Goal: Task Accomplishment & Management: Use online tool/utility

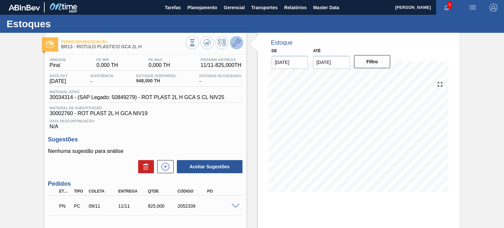
click at [235, 40] on icon at bounding box center [237, 43] width 8 height 8
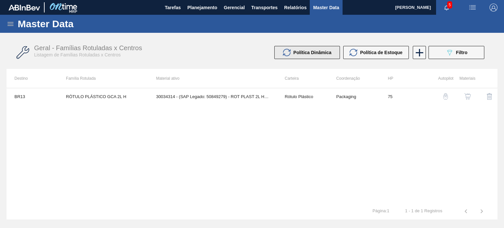
click at [325, 48] on button "Política Dinâmica" at bounding box center [307, 52] width 66 height 13
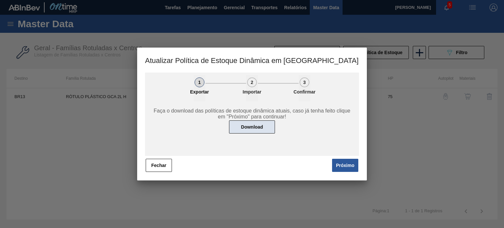
click at [246, 122] on button "Download" at bounding box center [252, 126] width 46 height 13
click at [162, 162] on button "Fechar" at bounding box center [159, 165] width 26 height 13
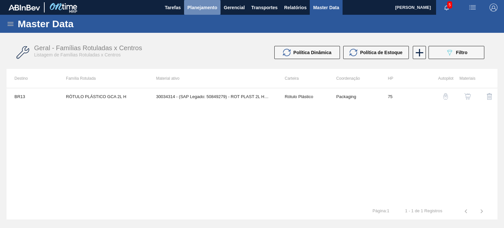
click at [205, 9] on span "Planejamento" at bounding box center [202, 8] width 30 height 8
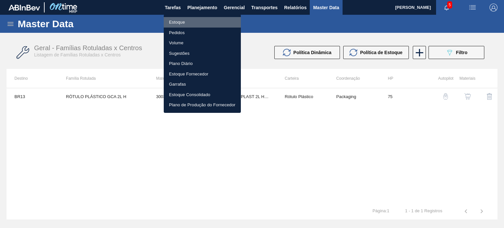
click at [186, 26] on li "Estoque" at bounding box center [202, 22] width 77 height 10
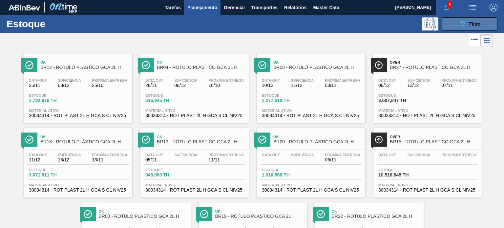
click at [451, 28] on button "089F7B8B-B2A5-4AFE-B5C0-19BA573D28AC Filtro" at bounding box center [469, 23] width 56 height 13
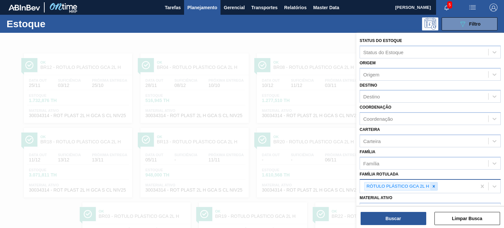
click at [434, 186] on icon at bounding box center [434, 186] width 2 height 2
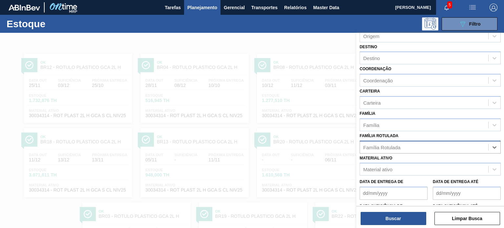
scroll to position [84, 0]
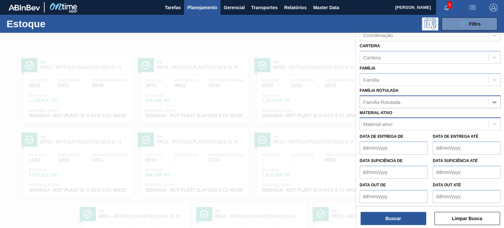
click at [400, 124] on div "Material ativo" at bounding box center [424, 124] width 128 height 10
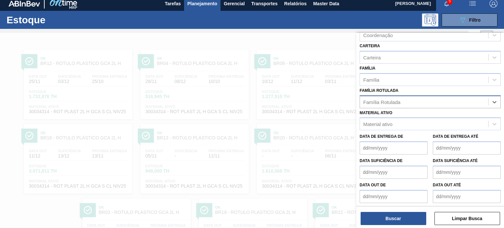
paste ativo "30029329"
type ativo "30029329"
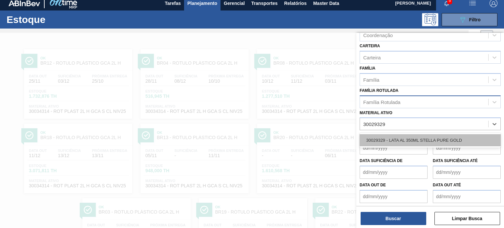
click at [398, 135] on div "30029329 - LATA AL 350ML STELLA PURE GOLD" at bounding box center [429, 140] width 141 height 12
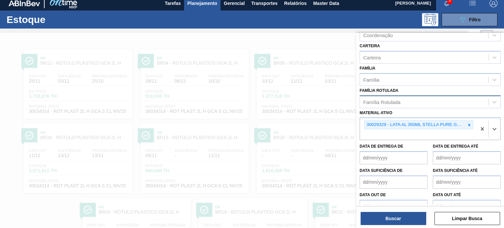
click at [297, 50] on div at bounding box center [252, 147] width 504 height 228
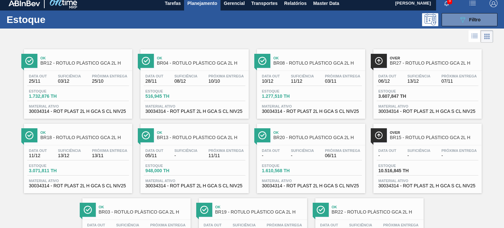
click at [305, 88] on div "Data out 10/12 Suficiência 11/12 Próxima Entrega 03/11 Estoque 1.277,510 TH Mat…" at bounding box center [311, 93] width 108 height 45
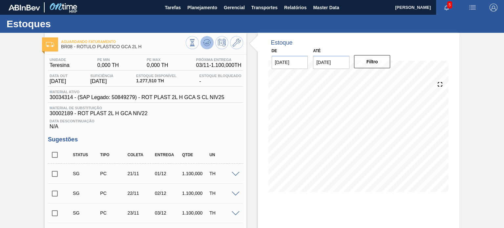
click at [206, 41] on icon at bounding box center [207, 43] width 8 height 8
click at [236, 44] on icon at bounding box center [237, 43] width 8 height 8
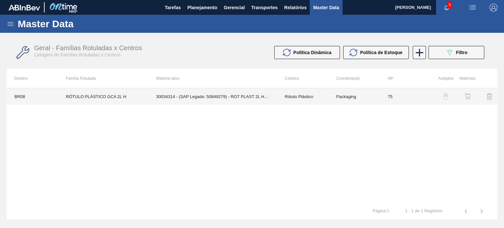
click at [236, 94] on td "30034314 - (SAP Legado: 50849279) - ROT PLAST 2L H GCA S CL NIV25" at bounding box center [212, 96] width 129 height 16
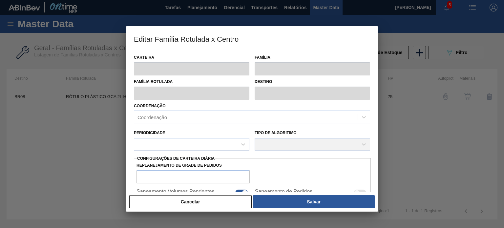
type input "Rótulo Plástico"
type input "RÓTULO PLÁSTICO GCA 2L H"
type input "BR08 - Teresina"
type input "75"
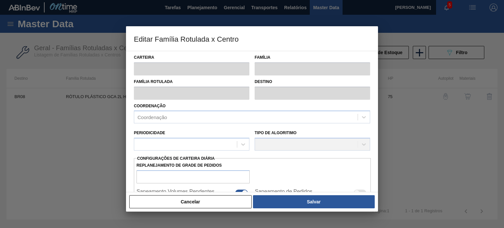
checkbox input "true"
type input "58,007"
type input "1.682,007"
type input "50"
type input "870,007"
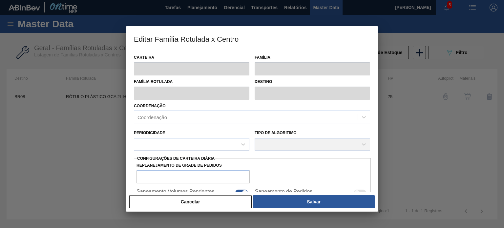
checkbox input "true"
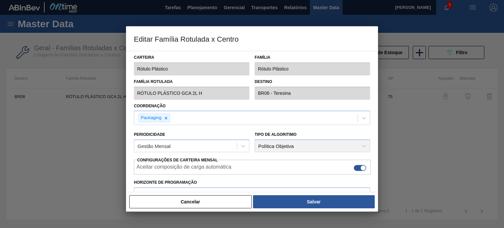
type input "0"
type input "0,000"
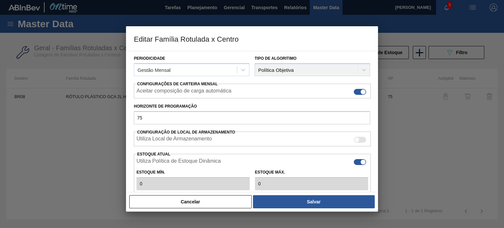
scroll to position [159, 0]
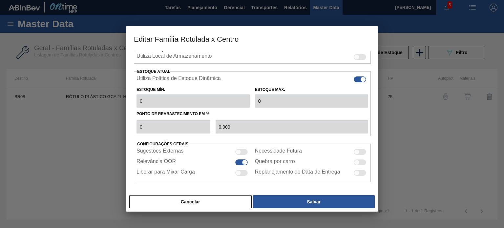
click at [232, 199] on button "Cancelar" at bounding box center [190, 201] width 122 height 13
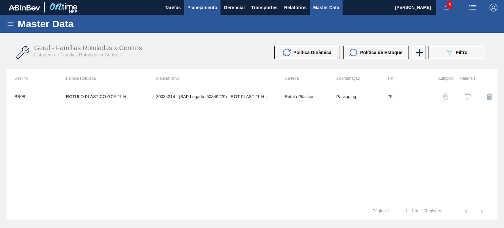
click at [193, 13] on button "Planejamento" at bounding box center [202, 7] width 36 height 15
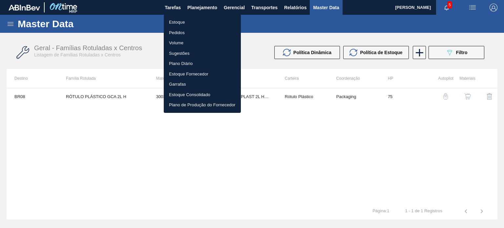
click at [186, 23] on li "Estoque" at bounding box center [202, 22] width 77 height 10
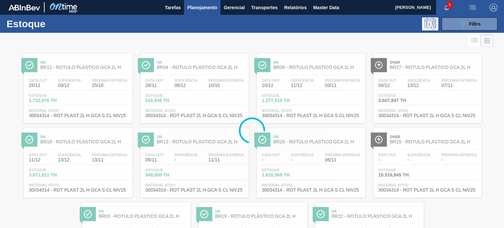
drag, startPoint x: 453, startPoint y: 30, endPoint x: 451, endPoint y: 34, distance: 4.7
click at [453, 30] on button "089F7B8B-B2A5-4AFE-B5C0-19BA573D28AC Filtro" at bounding box center [469, 23] width 56 height 13
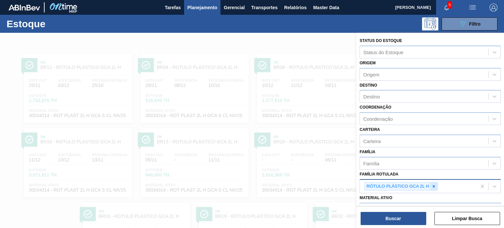
click at [432, 187] on div at bounding box center [433, 186] width 7 height 8
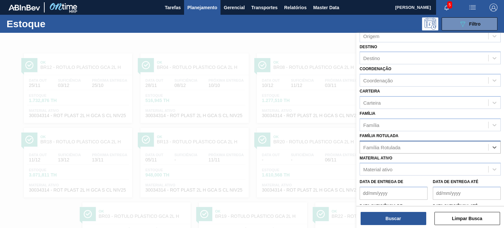
scroll to position [66, 0]
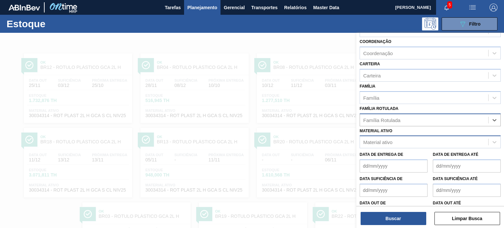
click at [407, 138] on div "Material ativo" at bounding box center [424, 142] width 128 height 10
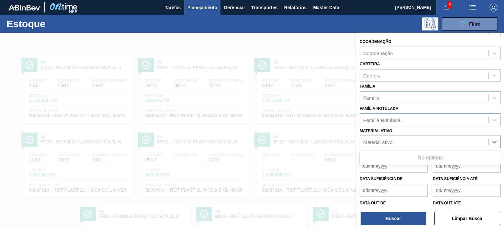
paste ativo "30031724"
type ativo "30031724"
click at [364, 139] on ativo "30031724" at bounding box center [374, 142] width 23 height 6
click at [396, 137] on div "30031724" at bounding box center [424, 142] width 128 height 10
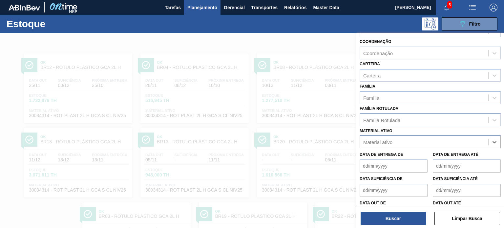
click at [394, 141] on div "Material ativo" at bounding box center [424, 142] width 128 height 10
paste ativo "30031724"
type ativo "30031724"
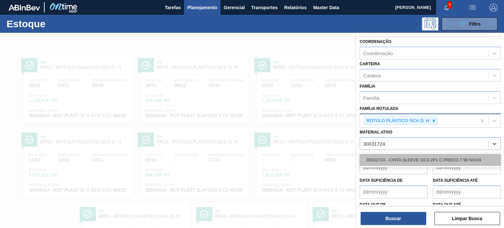
click at [396, 154] on div "30031724 - CINTA SLEEVE GCA 2P1 C PRECO 7 99 NIV24" at bounding box center [429, 160] width 141 height 12
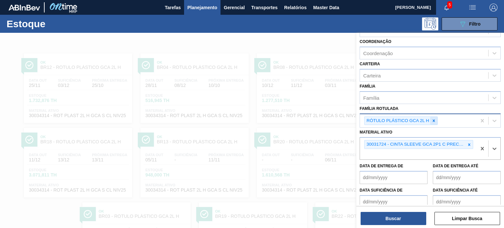
click at [434, 120] on icon at bounding box center [433, 120] width 5 height 5
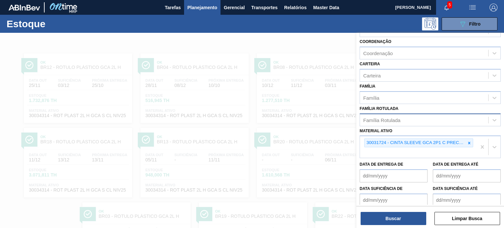
click at [397, 226] on div "Status do Estoque Status do Estoque Origem Origem Destino Destino Coordenação C…" at bounding box center [430, 131] width 148 height 196
click at [400, 220] on button "Buscar" at bounding box center [393, 218] width 66 height 13
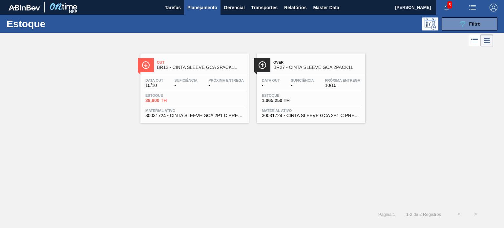
click at [282, 75] on div "Data out - Suficiência - Próxima Entrega 10/10 Estoque 1.065,250 TH Material at…" at bounding box center [311, 97] width 108 height 45
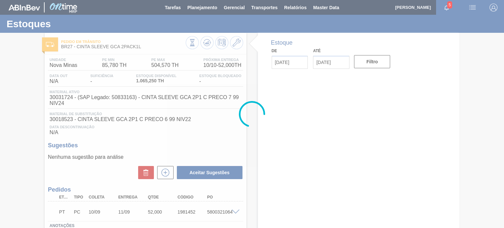
click at [237, 45] on div at bounding box center [252, 114] width 504 height 228
click at [236, 44] on div at bounding box center [252, 114] width 504 height 228
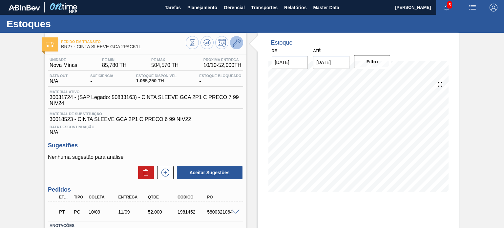
click at [233, 43] on icon at bounding box center [237, 43] width 8 height 8
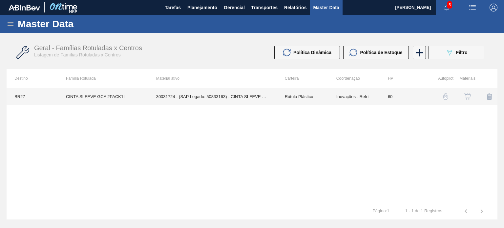
click at [252, 95] on td "30031724 - (SAP Legado: 50833163) - CINTA SLEEVE GCA 2P1 C PRECO 7 99 NIV24" at bounding box center [212, 96] width 129 height 16
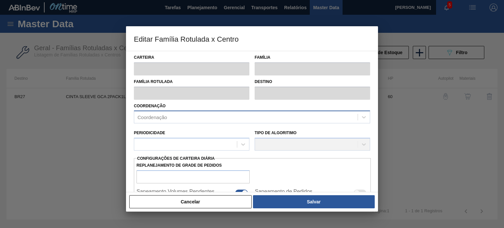
type input "Rótulo Plástico"
type input "CINTA SLEEVE GCA 2PACK1L"
type input "BR27 - Nova Minas"
type input "60"
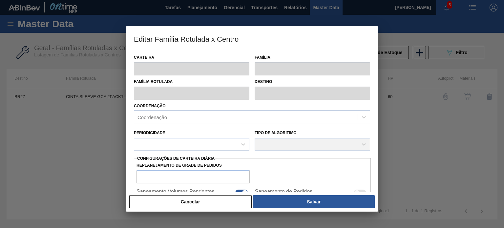
checkbox input "true"
type input "85,776"
type input "504,57"
type input "50"
type input "295,173"
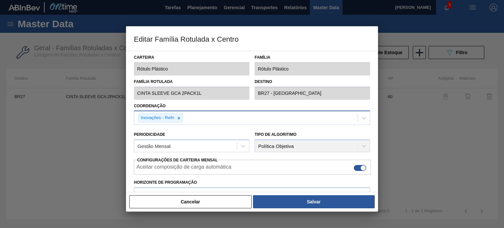
type input "85,78"
type input "4"
type input "100,000"
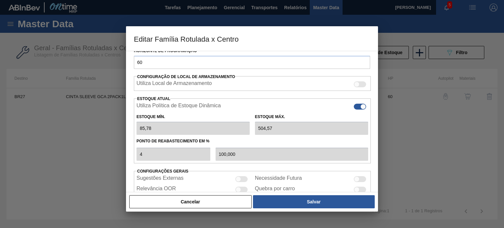
scroll to position [159, 0]
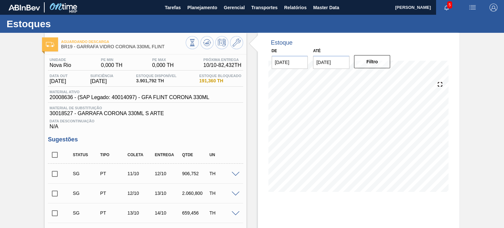
click at [213, 9] on span "Planejamento" at bounding box center [202, 8] width 30 height 8
click at [193, 22] on li "Estoque" at bounding box center [202, 23] width 58 height 6
click at [195, 13] on div "Estoque Pedidos Volume Sugestões Plano Diário Estoque Fornecedor Garrafas Estoq…" at bounding box center [252, 114] width 504 height 228
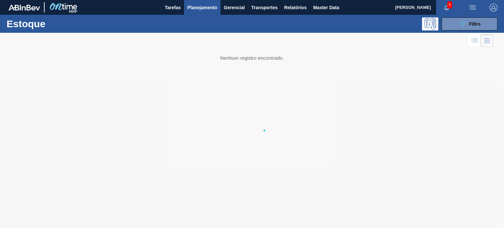
click at [195, 10] on span "Planejamento" at bounding box center [202, 8] width 30 height 8
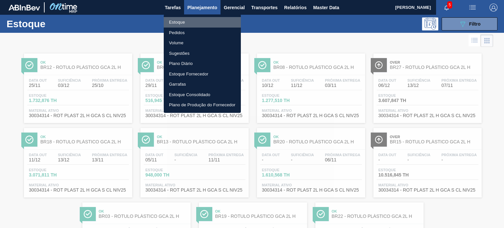
click at [200, 25] on li "Estoque" at bounding box center [202, 22] width 77 height 10
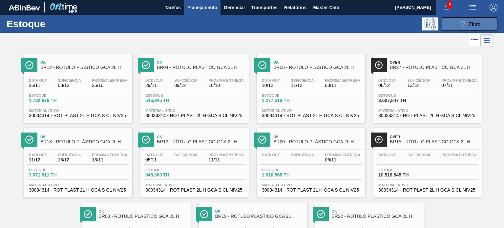
click at [475, 23] on span "Filtro" at bounding box center [474, 23] width 11 height 5
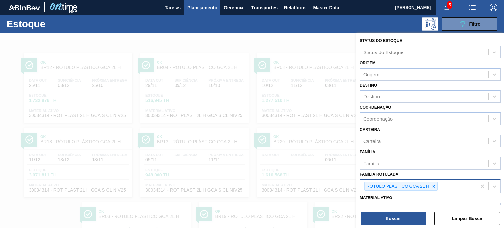
click at [434, 180] on div "RÓTULO PLÁSTICO GCA 2L H" at bounding box center [418, 186] width 116 height 13
click at [435, 184] on icon at bounding box center [433, 186] width 5 height 5
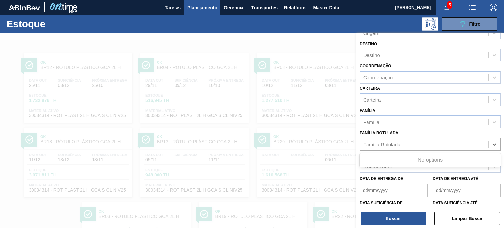
scroll to position [84, 0]
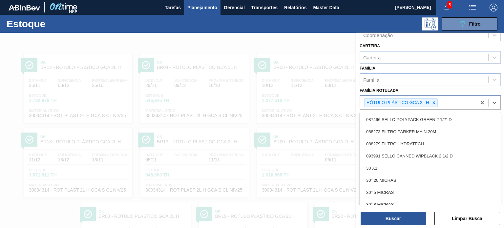
click at [434, 99] on div at bounding box center [433, 103] width 7 height 8
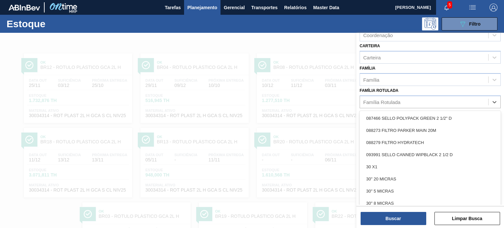
click at [421, 88] on div "Família Rotulada option RÓTULO PLÁSTICO GCA 2L H, deselected. option 087466 SEL…" at bounding box center [429, 97] width 141 height 22
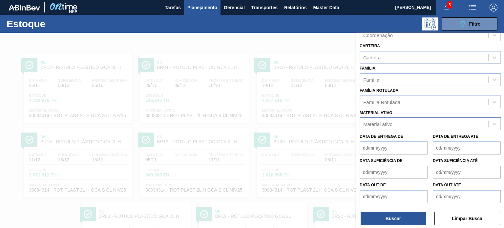
click at [414, 128] on div "Material ativo" at bounding box center [429, 123] width 141 height 13
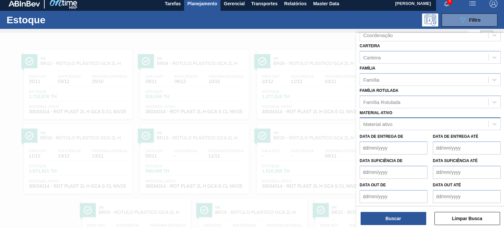
scroll to position [4, 0]
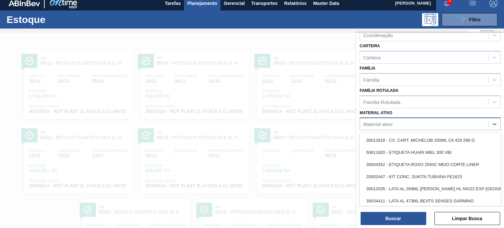
drag, startPoint x: 412, startPoint y: 123, endPoint x: 409, endPoint y: 126, distance: 4.4
click at [412, 123] on div "Material ativo" at bounding box center [424, 124] width 128 height 10
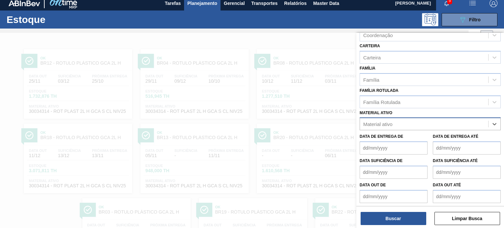
paste ativo "30034234"
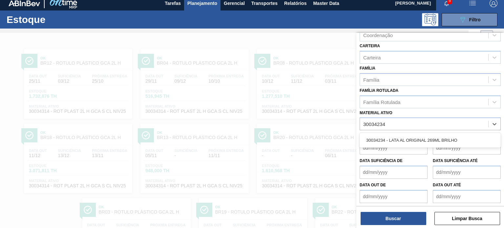
type ativo "30034234"
click at [186, 80] on div at bounding box center [252, 147] width 504 height 228
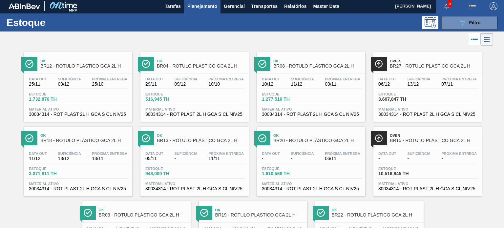
scroll to position [0, 0]
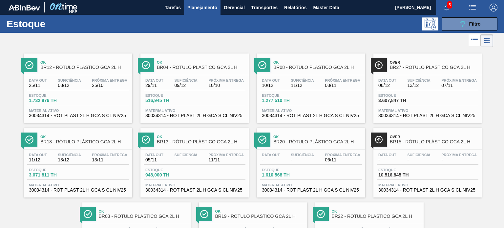
click at [196, 10] on span "Planejamento" at bounding box center [202, 8] width 30 height 8
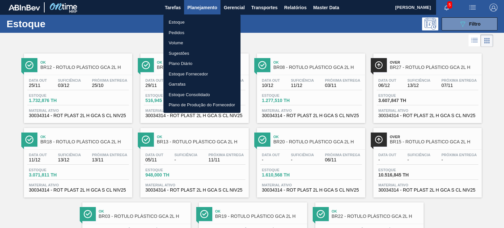
click at [336, 72] on div at bounding box center [252, 114] width 504 height 228
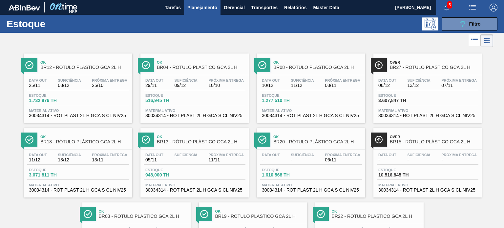
click at [326, 0] on body "Tarefas Planejamento Gerencial Transportes Relatórios Master Data [PERSON_NAME]…" at bounding box center [252, 0] width 504 height 0
click at [319, 80] on div "Data [DATE] Suficiência 11/12 Próxima Entrega 03/11" at bounding box center [311, 84] width 102 height 12
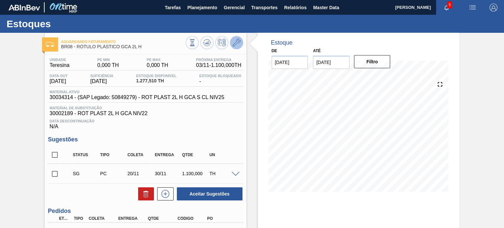
click at [234, 44] on icon at bounding box center [237, 43] width 8 height 8
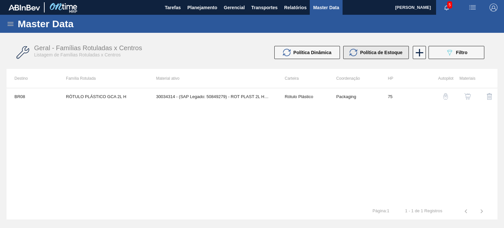
click at [360, 51] on span "Política de Estoque" at bounding box center [381, 52] width 42 height 5
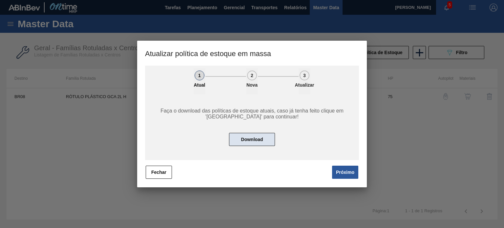
click at [272, 136] on button "Download" at bounding box center [252, 139] width 46 height 13
click at [265, 135] on button "Download" at bounding box center [252, 139] width 46 height 13
click at [342, 171] on button "Próximo" at bounding box center [345, 172] width 26 height 13
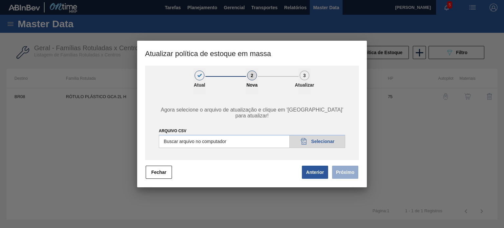
click at [304, 135] on input "ARQUIVO CSV" at bounding box center [252, 141] width 186 height 13
type input "C:\fakepath\PE ATUAL PORTAL 08.10.csv"
click at [342, 172] on button "Próximo" at bounding box center [345, 172] width 26 height 13
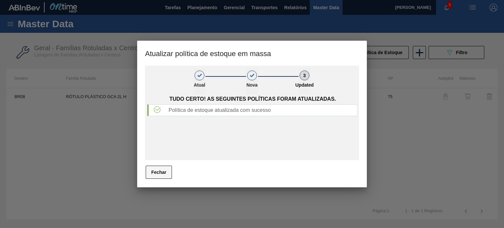
click at [165, 174] on button "Fechar" at bounding box center [159, 172] width 26 height 13
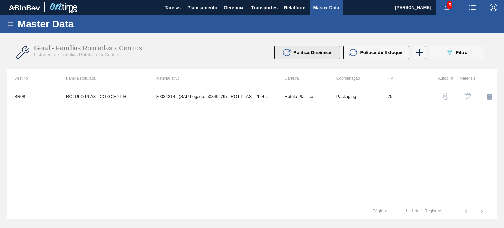
click at [330, 52] on span "Política Dinâmica" at bounding box center [312, 52] width 38 height 5
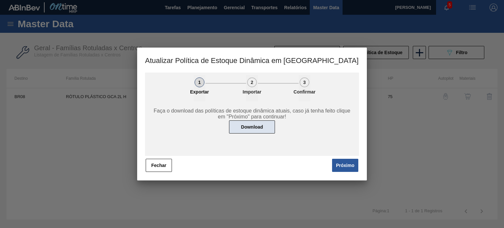
click at [245, 125] on button "Download" at bounding box center [252, 126] width 46 height 13
drag, startPoint x: 156, startPoint y: 165, endPoint x: 108, endPoint y: 118, distance: 68.2
click at [156, 165] on button "Fechar" at bounding box center [159, 165] width 26 height 13
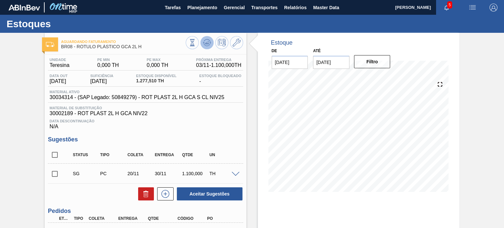
click at [207, 44] on icon at bounding box center [207, 42] width 4 height 3
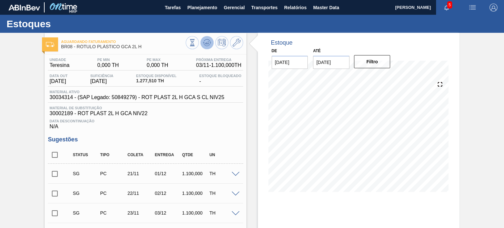
click at [207, 43] on icon at bounding box center [207, 43] width 8 height 8
click at [207, 47] on span at bounding box center [207, 43] width 8 height 8
click at [239, 42] on icon at bounding box center [237, 43] width 8 height 8
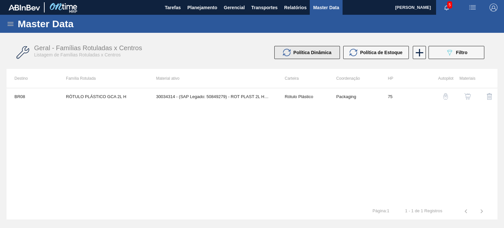
click at [321, 50] on span "Política Dinâmica" at bounding box center [312, 52] width 38 height 5
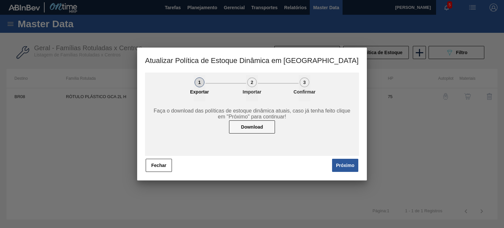
click at [337, 164] on button "Próximo" at bounding box center [345, 165] width 26 height 13
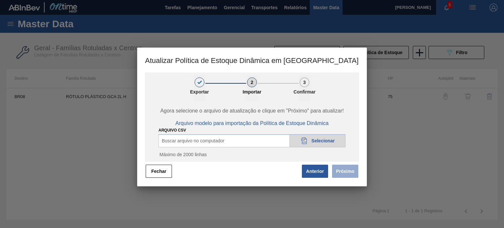
click at [310, 137] on div "20DAD902-3625-4257-8FDA-0C0CB19E2A3D Selecionar" at bounding box center [317, 140] width 56 height 13
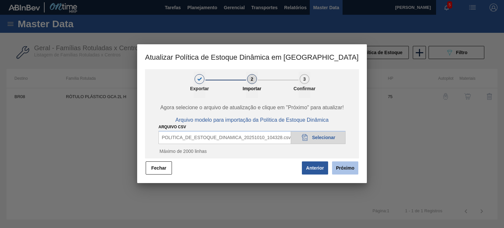
click at [338, 168] on button "Próximo" at bounding box center [345, 167] width 26 height 13
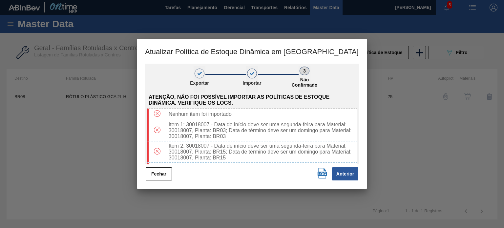
click at [146, 176] on button "Fechar" at bounding box center [159, 173] width 26 height 13
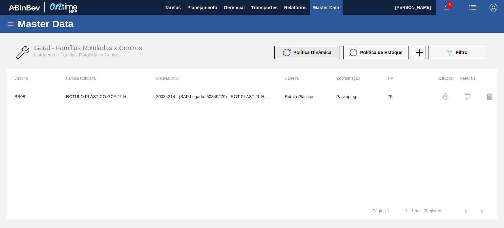
click at [333, 52] on button "Política Dinâmica" at bounding box center [307, 52] width 66 height 13
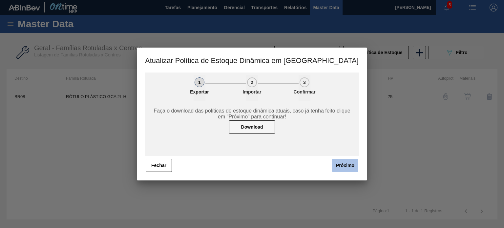
click at [335, 162] on button "Próximo" at bounding box center [345, 165] width 26 height 13
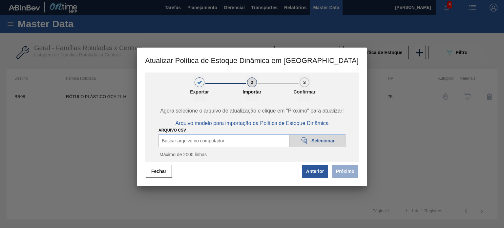
click at [299, 135] on div "20DAD902-3625-4257-8FDA-0C0CB19E2A3D Selecionar" at bounding box center [317, 140] width 56 height 13
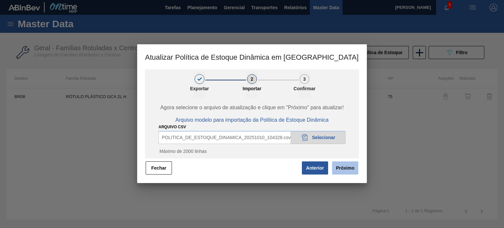
click at [341, 169] on button "Próximo" at bounding box center [345, 167] width 26 height 13
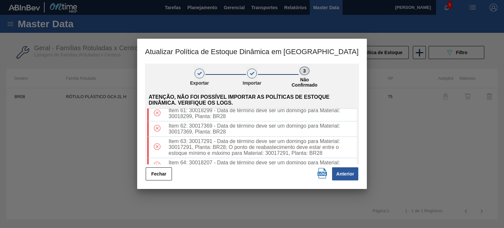
scroll to position [1148, 0]
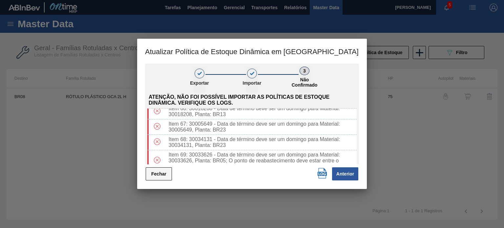
click at [166, 175] on button "Fechar" at bounding box center [159, 173] width 26 height 13
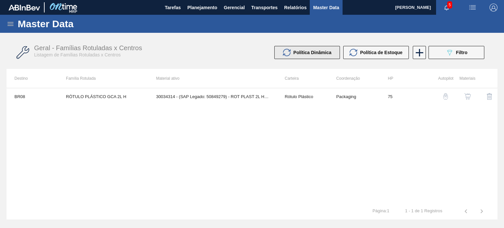
click at [311, 52] on span "Política Dinâmica" at bounding box center [312, 52] width 38 height 5
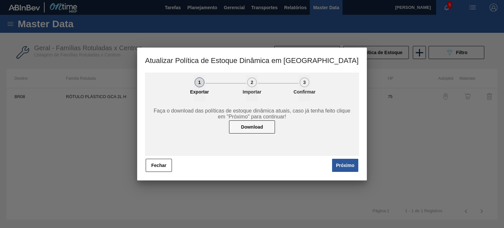
click at [248, 136] on div "Faça o download das políticas de estoque dinâmica atuais, caso já tenha feito c…" at bounding box center [252, 128] width 214 height 55
click at [248, 135] on div "Faça o download das políticas de estoque dinâmica atuais, caso já tenha feito c…" at bounding box center [252, 128] width 214 height 55
click at [335, 164] on button "Próximo" at bounding box center [345, 165] width 26 height 13
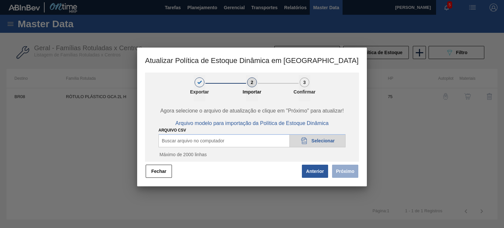
click at [316, 137] on div "20DAD902-3625-4257-8FDA-0C0CB19E2A3D Selecionar" at bounding box center [317, 140] width 56 height 13
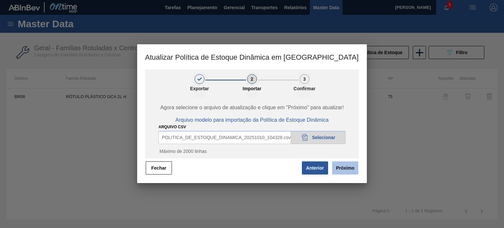
click at [339, 172] on button "Próximo" at bounding box center [345, 167] width 26 height 13
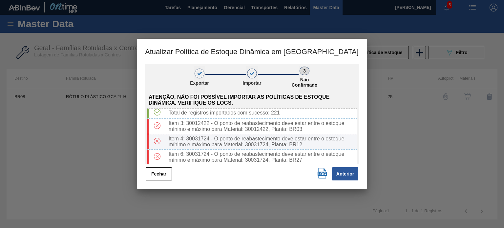
scroll to position [0, 0]
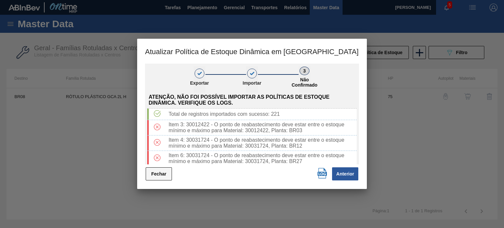
click at [169, 174] on button "Fechar" at bounding box center [159, 173] width 26 height 13
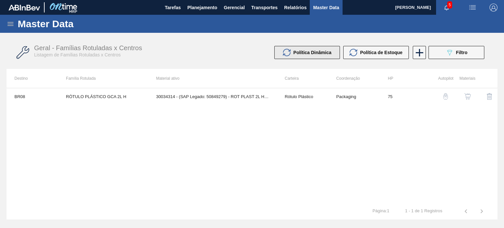
click at [335, 49] on button "Política Dinâmica" at bounding box center [307, 52] width 66 height 13
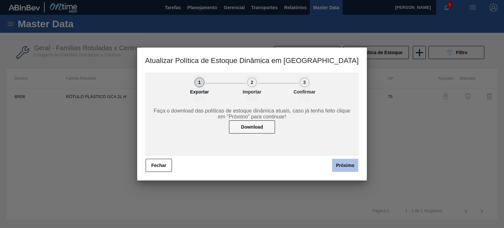
click at [338, 163] on button "Próximo" at bounding box center [345, 165] width 26 height 13
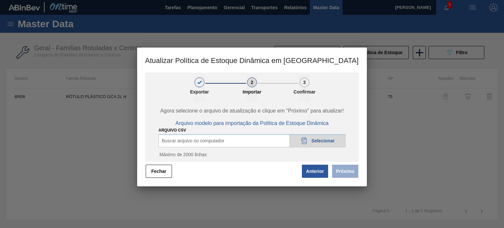
click at [263, 142] on div "Buscar arquivo no computador 20DAD902-3625-4257-8FDA-0C0CB19E2A3D Selecionar" at bounding box center [251, 140] width 187 height 13
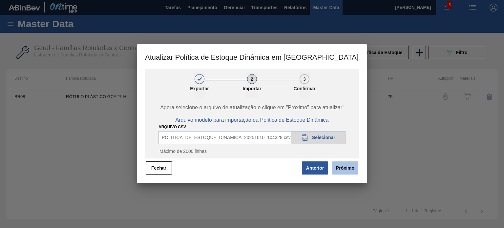
click at [339, 169] on button "Próximo" at bounding box center [345, 167] width 26 height 13
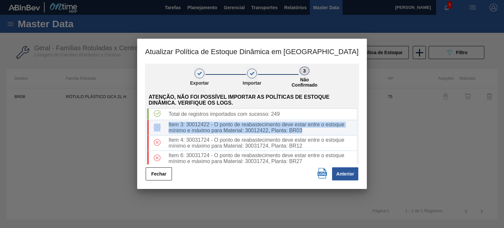
drag, startPoint x: 308, startPoint y: 131, endPoint x: 163, endPoint y: 125, distance: 145.1
click at [161, 126] on div "Item 3: 30012422 - O ponto de reabastecimento deve estar entre o estoque mínimo…" at bounding box center [251, 127] width 209 height 15
click at [206, 125] on div "Item 3: 30012422 - O ponto de reabastecimento deve estar entre o estoque mínimo…" at bounding box center [261, 128] width 191 height 12
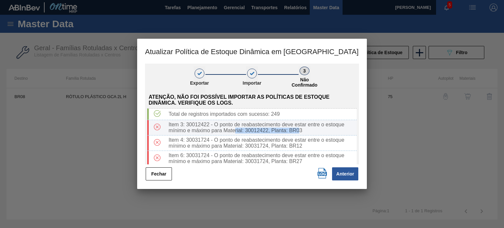
drag, startPoint x: 299, startPoint y: 130, endPoint x: 227, endPoint y: 127, distance: 71.9
click at [228, 127] on div "Item 3: 30012422 - O ponto de reabastecimento deve estar entre o estoque mínimo…" at bounding box center [261, 128] width 191 height 12
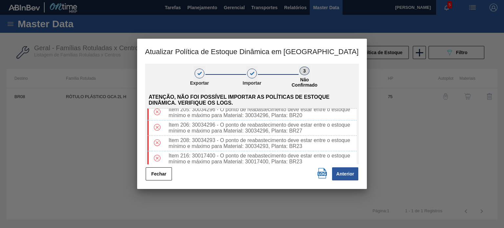
scroll to position [1476, 0]
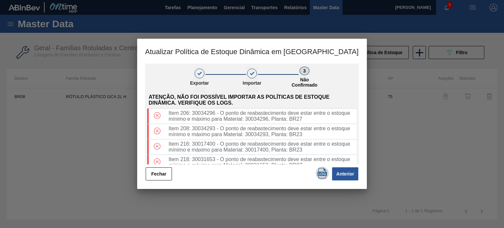
click at [321, 173] on img "button" at bounding box center [322, 173] width 10 height 10
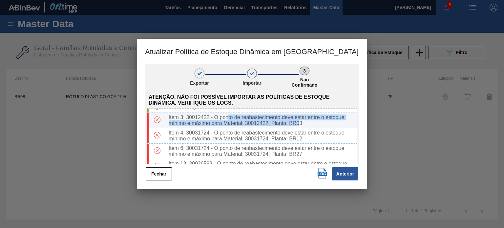
scroll to position [0, 0]
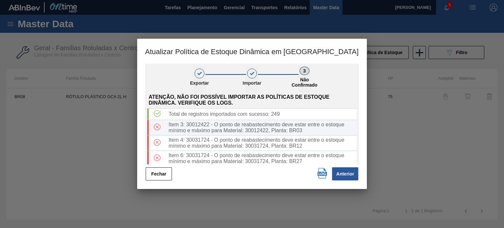
click at [222, 126] on div "Item 3: 30012422 - O ponto de reabastecimento deve estar entre o estoque mínimo…" at bounding box center [261, 128] width 191 height 12
click at [254, 131] on div "Item 3: 30012422 - O ponto de reabastecimento deve estar entre o estoque mínimo…" at bounding box center [261, 128] width 191 height 12
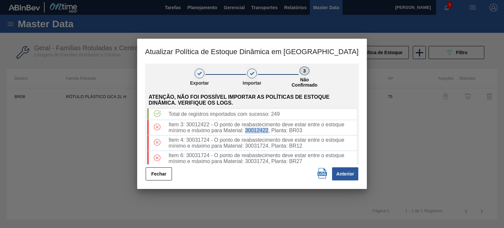
click at [167, 165] on div "1 Exportar 2 Importar 3 Não Confirmado Atenção, não foi possível importar as po…" at bounding box center [252, 122] width 214 height 117
click at [167, 175] on button "Fechar" at bounding box center [159, 173] width 26 height 13
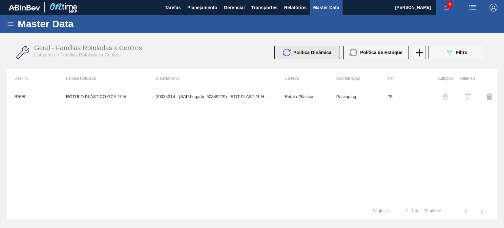
click at [330, 52] on span "Política Dinâmica" at bounding box center [312, 52] width 38 height 5
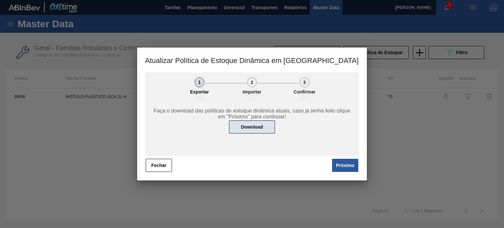
click at [256, 122] on button "Download" at bounding box center [252, 126] width 46 height 13
click at [338, 164] on button "Próximo" at bounding box center [345, 165] width 26 height 13
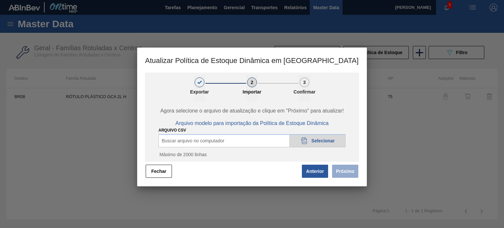
click at [304, 141] on icon "20DAD902-3625-4257-8FDA-0C0CB19E2A3D" at bounding box center [304, 141] width 8 height 8
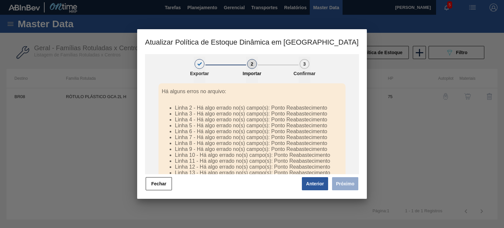
scroll to position [98, 0]
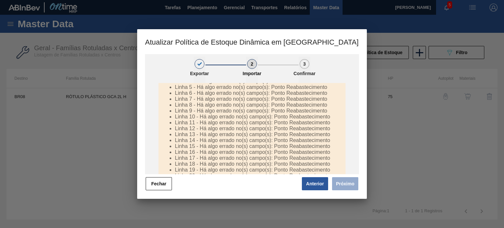
click at [312, 179] on button "Anterior" at bounding box center [315, 183] width 26 height 13
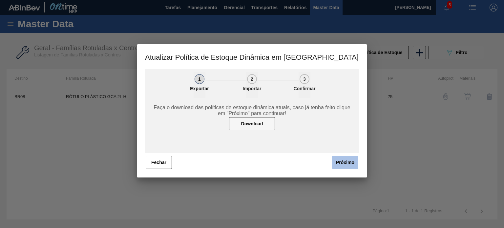
click at [340, 161] on button "Próximo" at bounding box center [345, 162] width 26 height 13
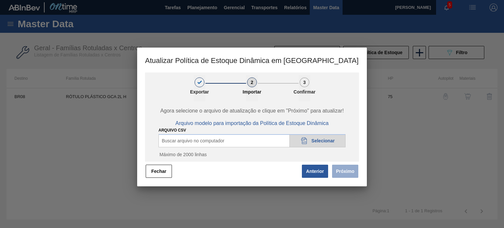
click at [308, 142] on icon "20DAD902-3625-4257-8FDA-0C0CB19E2A3D" at bounding box center [304, 141] width 8 height 8
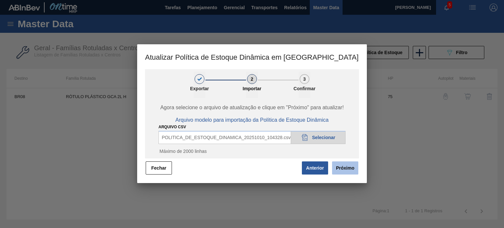
click at [343, 164] on button "Próximo" at bounding box center [345, 167] width 26 height 13
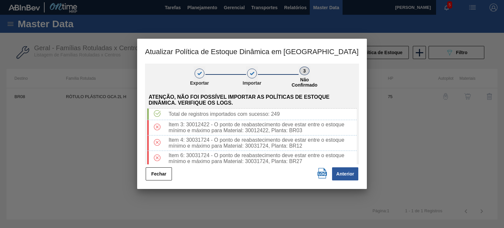
click at [161, 180] on button "Fechar" at bounding box center [159, 173] width 26 height 13
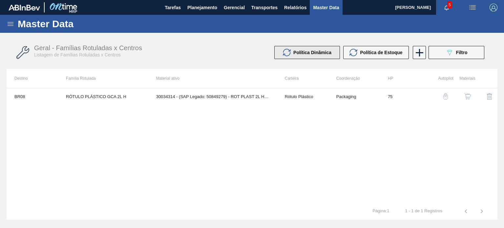
click at [333, 53] on button "Política Dinâmica" at bounding box center [307, 52] width 66 height 13
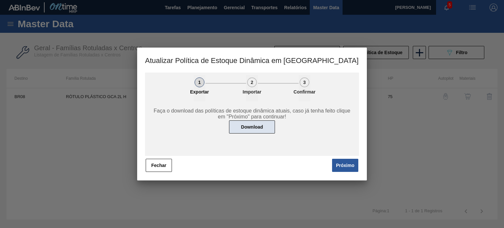
click at [254, 133] on button "Download" at bounding box center [252, 126] width 46 height 13
click at [341, 170] on button "Próximo" at bounding box center [345, 165] width 26 height 13
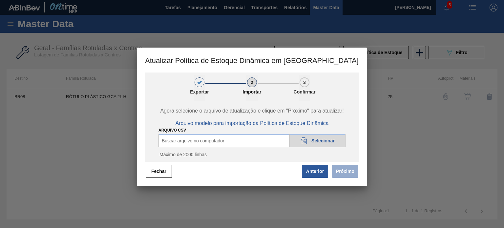
click at [310, 143] on div "20DAD902-3625-4257-8FDA-0C0CB19E2A3D Selecionar" at bounding box center [317, 140] width 56 height 13
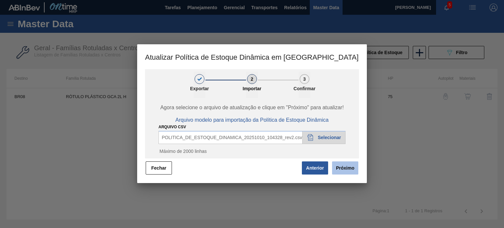
click at [344, 172] on button "Próximo" at bounding box center [345, 167] width 26 height 13
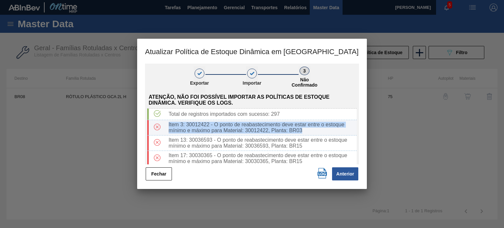
drag, startPoint x: 315, startPoint y: 131, endPoint x: 169, endPoint y: 123, distance: 146.5
click at [169, 123] on div "Item 3: 30012422 - O ponto de reabastecimento deve estar entre o estoque mínimo…" at bounding box center [261, 128] width 191 height 12
click at [170, 123] on div "Item 3: 30012422 - O ponto de reabastecimento deve estar entre o estoque mínimo…" at bounding box center [261, 128] width 191 height 12
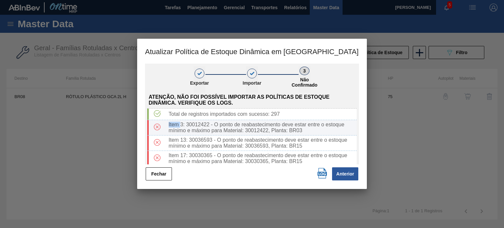
click at [170, 123] on div "Item 3: 30012422 - O ponto de reabastecimento deve estar entre o estoque mínimo…" at bounding box center [261, 128] width 191 height 12
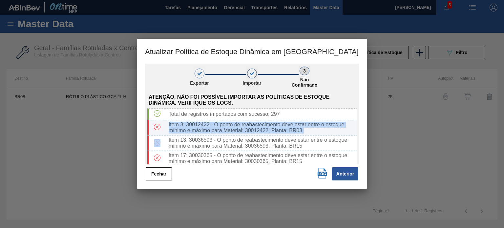
click at [170, 123] on div "Item 3: 30012422 - O ponto de reabastecimento deve estar entre o estoque mínimo…" at bounding box center [261, 128] width 191 height 12
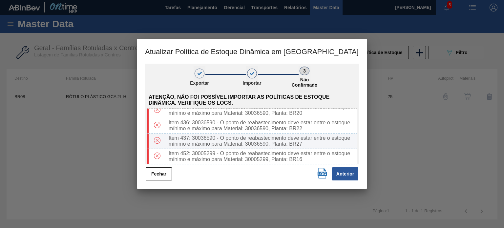
scroll to position [2672, 0]
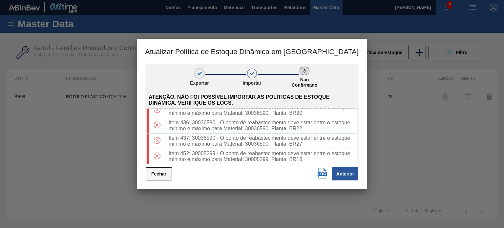
click at [167, 172] on button "Fechar" at bounding box center [159, 173] width 26 height 13
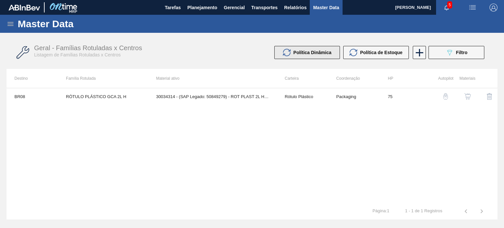
click at [325, 53] on span "Política Dinâmica" at bounding box center [312, 52] width 38 height 5
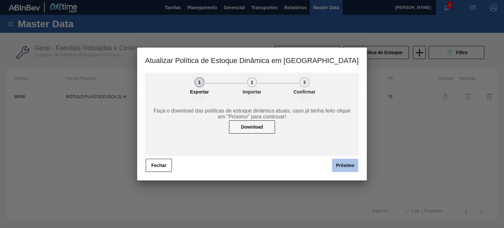
click at [335, 165] on button "Próximo" at bounding box center [345, 165] width 26 height 13
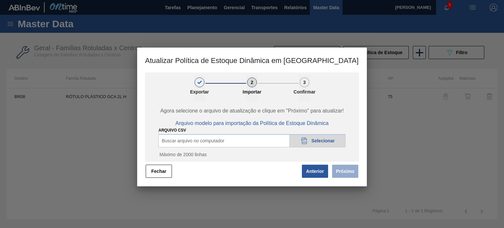
click at [315, 140] on span "Selecionar" at bounding box center [322, 140] width 23 height 5
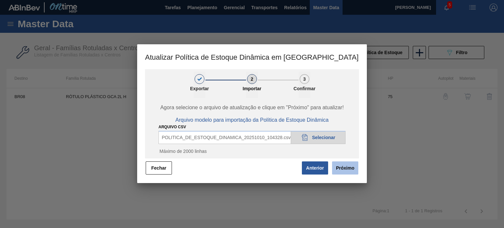
click at [339, 166] on button "Próximo" at bounding box center [345, 167] width 26 height 13
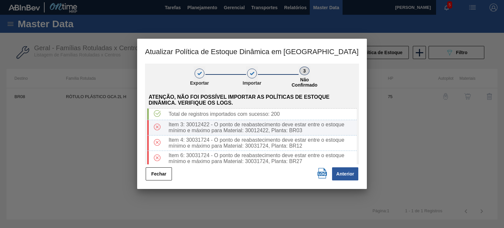
click at [259, 123] on div "Item 3: 30012422 - O ponto de reabastecimento deve estar entre o estoque mínimo…" at bounding box center [261, 128] width 191 height 12
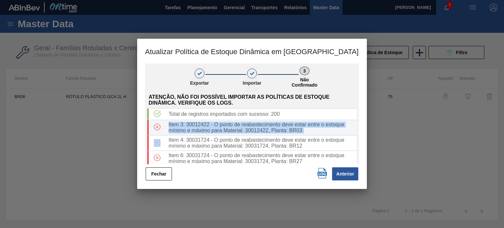
click at [259, 123] on div "Item 3: 30012422 - O ponto de reabastecimento deve estar entre o estoque mínimo…" at bounding box center [261, 128] width 191 height 12
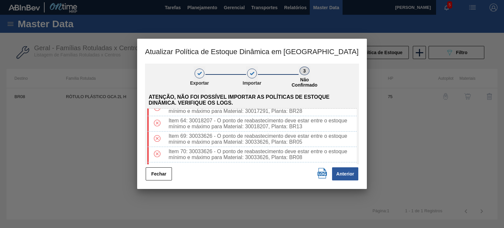
scroll to position [459, 0]
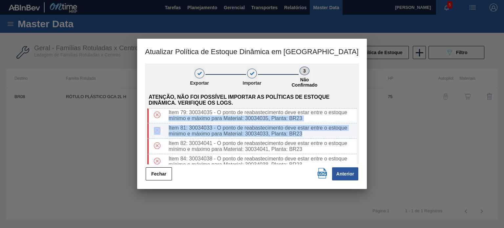
drag, startPoint x: 357, startPoint y: 117, endPoint x: 355, endPoint y: 142, distance: 25.3
click at [355, 142] on div "Atenção, não foi possível importar as políticas de estoque dinâmica. Verifique …" at bounding box center [252, 128] width 214 height 72
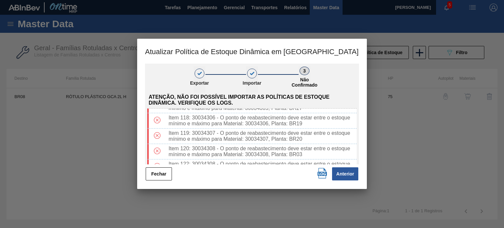
scroll to position [0, 0]
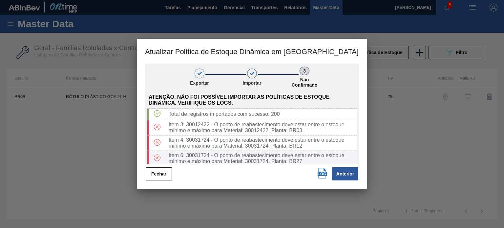
click at [200, 155] on div "Item 6: 30031724 - O ponto de reabastecimento deve estar entre o estoque mínimo…" at bounding box center [261, 158] width 191 height 12
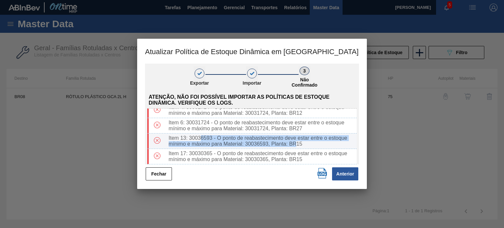
drag, startPoint x: 201, startPoint y: 136, endPoint x: 295, endPoint y: 144, distance: 94.7
click at [295, 144] on div "Item 13: 30036593 - O ponto de reabastecimento deve estar entre o estoque mínim…" at bounding box center [261, 141] width 191 height 12
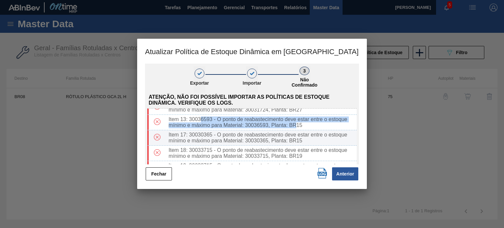
scroll to position [98, 0]
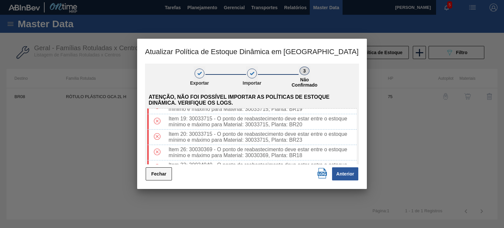
click at [167, 170] on button "Fechar" at bounding box center [159, 173] width 26 height 13
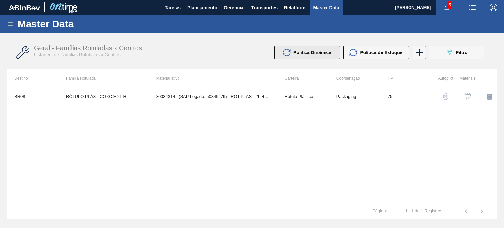
click at [332, 53] on button "Política Dinâmica" at bounding box center [307, 52] width 66 height 13
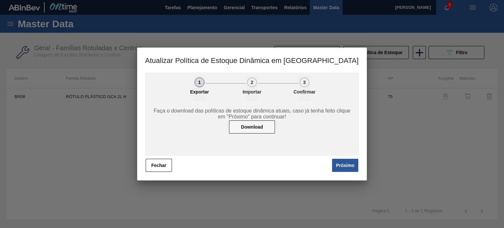
click at [344, 165] on button "Próximo" at bounding box center [345, 165] width 26 height 13
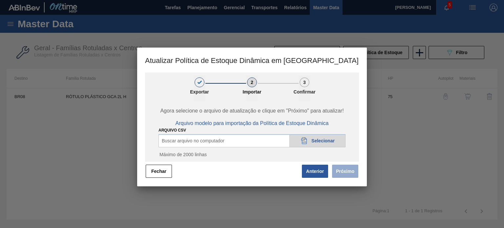
click at [304, 140] on icon "20DAD902-3625-4257-8FDA-0C0CB19E2A3D" at bounding box center [304, 141] width 8 height 8
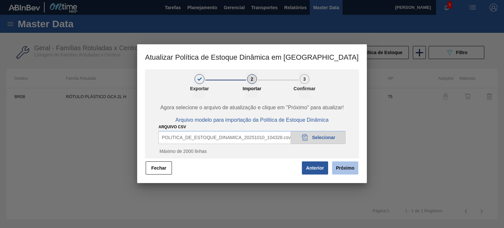
click at [335, 163] on button "Próximo" at bounding box center [345, 167] width 26 height 13
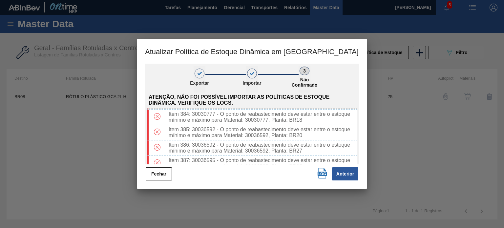
scroll to position [3050, 0]
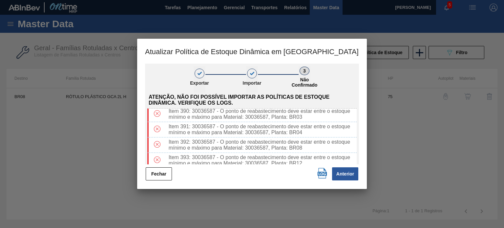
click at [269, 105] on div "Item 389: 30036588 - O ponto de reabastecimento deve estar entre o estoque míni…" at bounding box center [261, 99] width 191 height 12
click at [254, 105] on div "Item 389: 30036588 - O ponto de reabastecimento deve estar entre o estoque míni…" at bounding box center [261, 99] width 191 height 12
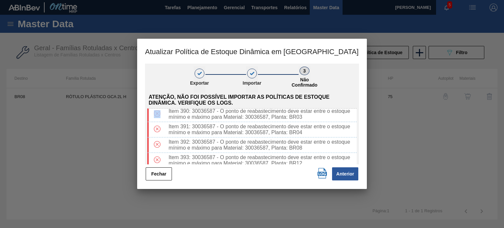
click at [254, 105] on div "Item 389: 30036588 - O ponto de reabastecimento deve estar entre o estoque míni…" at bounding box center [261, 99] width 191 height 12
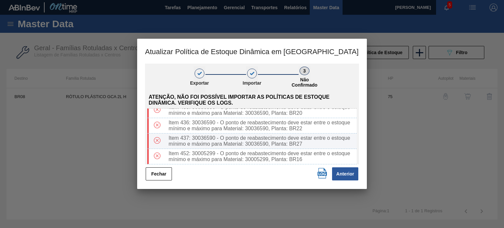
scroll to position [3421, 0]
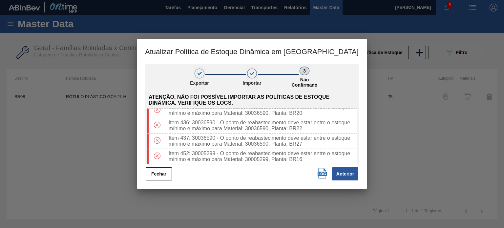
click at [159, 177] on button "Fechar" at bounding box center [159, 173] width 26 height 13
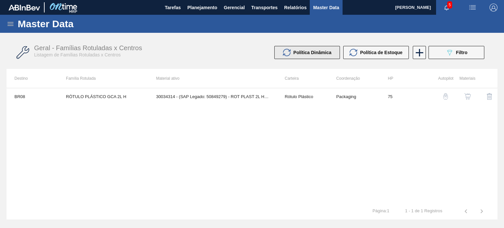
click at [317, 53] on span "Política Dinâmica" at bounding box center [312, 52] width 38 height 5
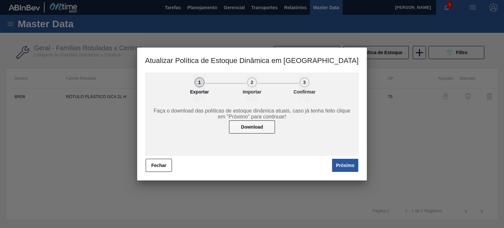
drag, startPoint x: 264, startPoint y: 123, endPoint x: 340, endPoint y: 142, distance: 78.3
click at [310, 94] on div "1 Exportar 2 Importar 3 Confirmar Faça o download das políticas de estoque dinâ…" at bounding box center [252, 114] width 214 height 84
click at [346, 164] on button "Próximo" at bounding box center [345, 165] width 26 height 13
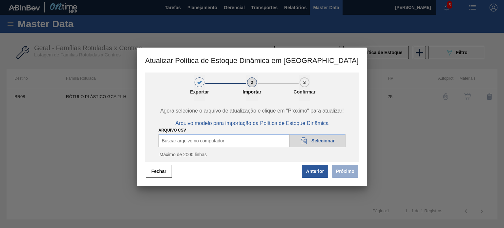
click at [332, 142] on span "Selecionar" at bounding box center [322, 140] width 23 height 5
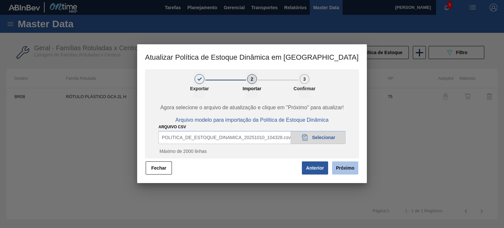
click at [349, 172] on button "Próximo" at bounding box center [345, 167] width 26 height 13
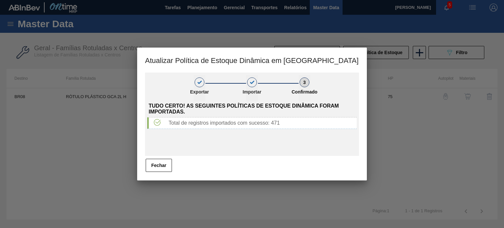
click at [162, 166] on button "Fechar" at bounding box center [159, 165] width 26 height 13
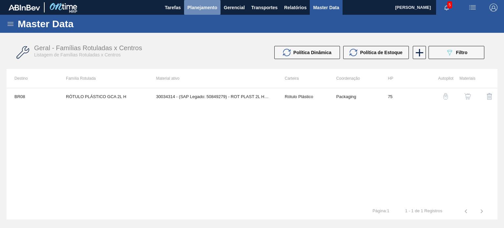
click at [209, 6] on span "Planejamento" at bounding box center [202, 8] width 30 height 8
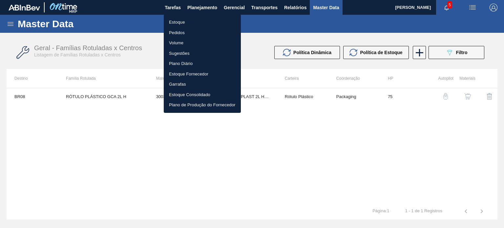
click at [129, 36] on div at bounding box center [252, 114] width 504 height 228
